Goal: Find specific page/section

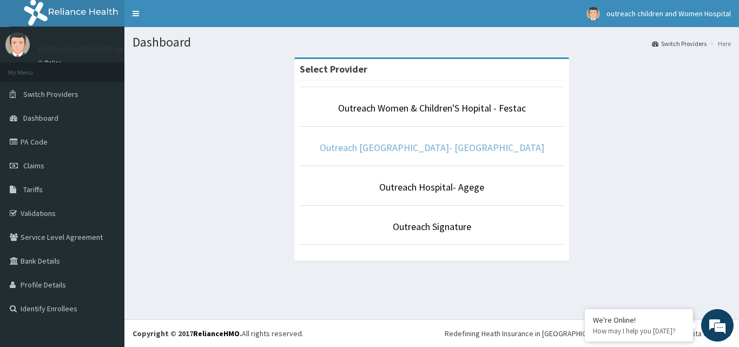
click at [387, 147] on link "Outreach [GEOGRAPHIC_DATA]- [GEOGRAPHIC_DATA]" at bounding box center [432, 147] width 224 height 12
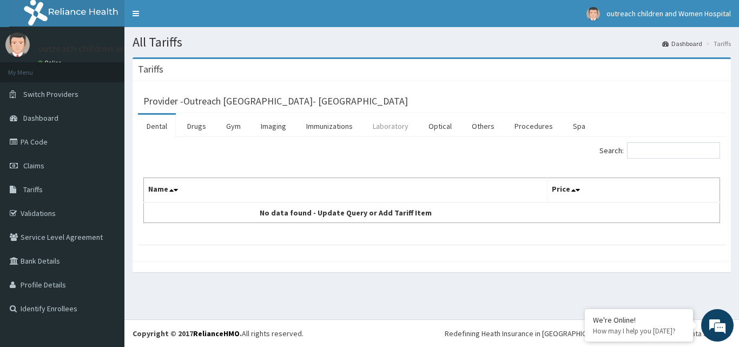
click at [394, 124] on link "Laboratory" at bounding box center [390, 126] width 53 height 23
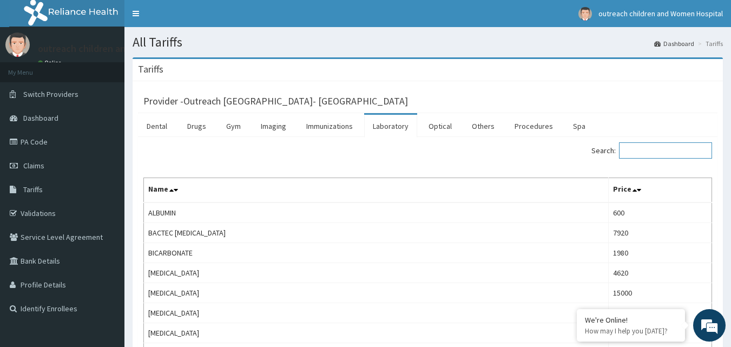
click at [677, 145] on input "Search:" at bounding box center [665, 150] width 93 height 16
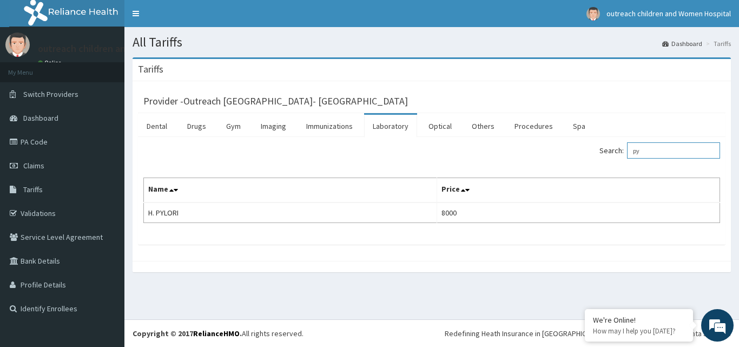
type input "p"
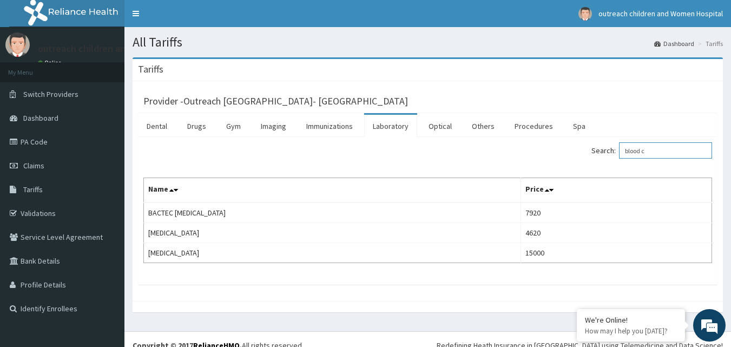
type input "blood c"
